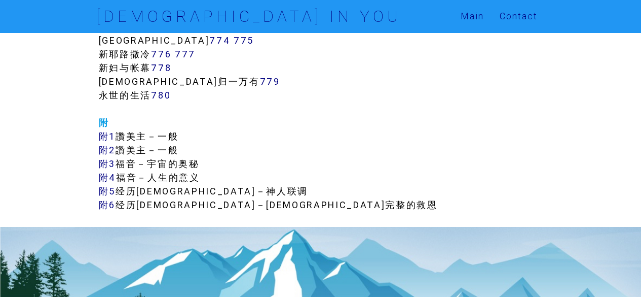
scroll to position [5576, 0]
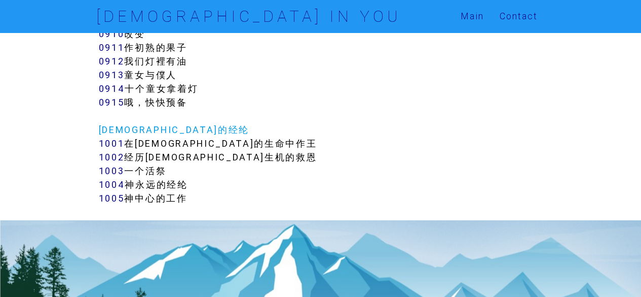
scroll to position [4918, 0]
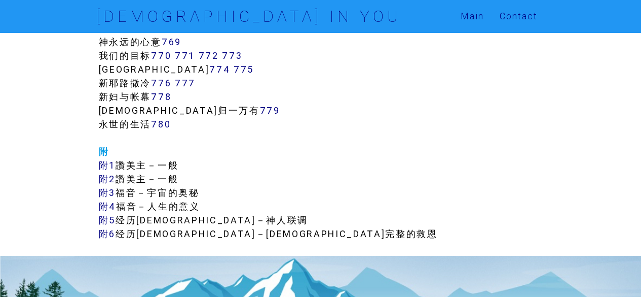
scroll to position [5583, 0]
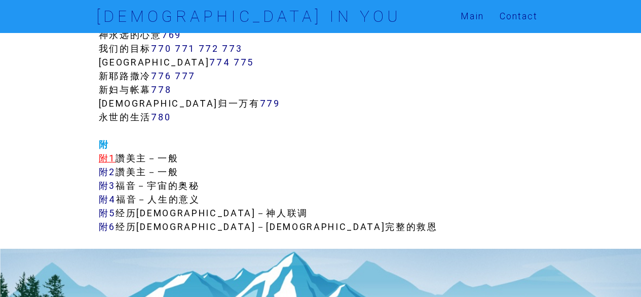
click at [104, 159] on link "附1" at bounding box center [107, 158] width 17 height 12
click at [108, 175] on link "附2" at bounding box center [107, 172] width 17 height 12
click at [105, 156] on link "附1" at bounding box center [107, 158] width 17 height 12
click at [103, 227] on link "附6" at bounding box center [107, 226] width 17 height 12
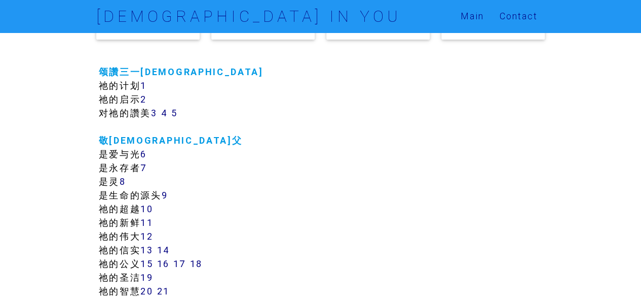
scroll to position [0, 0]
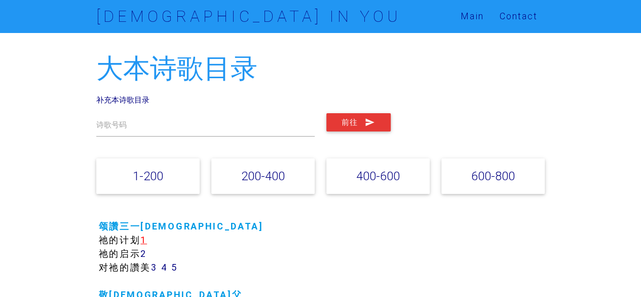
click at [145, 240] on link "1" at bounding box center [143, 240] width 7 height 12
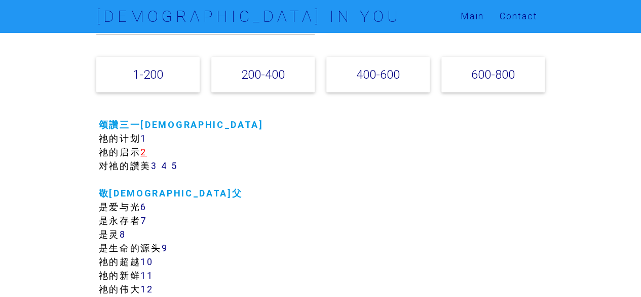
click at [146, 153] on link "2" at bounding box center [143, 152] width 7 height 12
click at [167, 168] on link "4" at bounding box center [164, 166] width 7 height 12
click at [177, 170] on link "5" at bounding box center [174, 166] width 7 height 12
click at [174, 167] on link "5" at bounding box center [174, 166] width 7 height 12
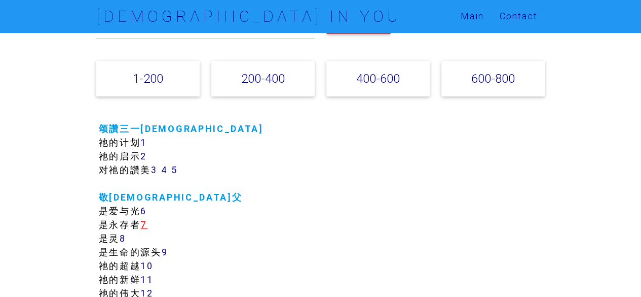
click at [148, 225] on link "7" at bounding box center [143, 224] width 7 height 12
